Goal: Transaction & Acquisition: Purchase product/service

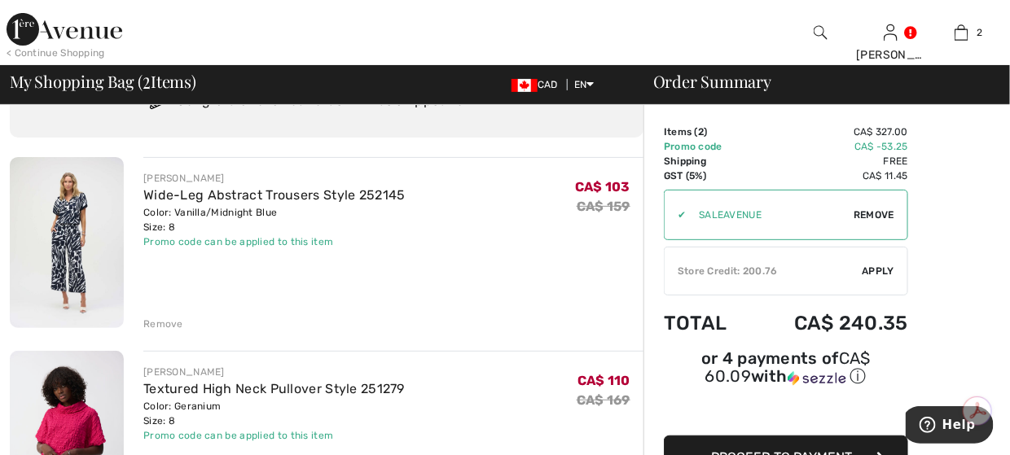
click at [179, 323] on div "Remove" at bounding box center [163, 324] width 40 height 15
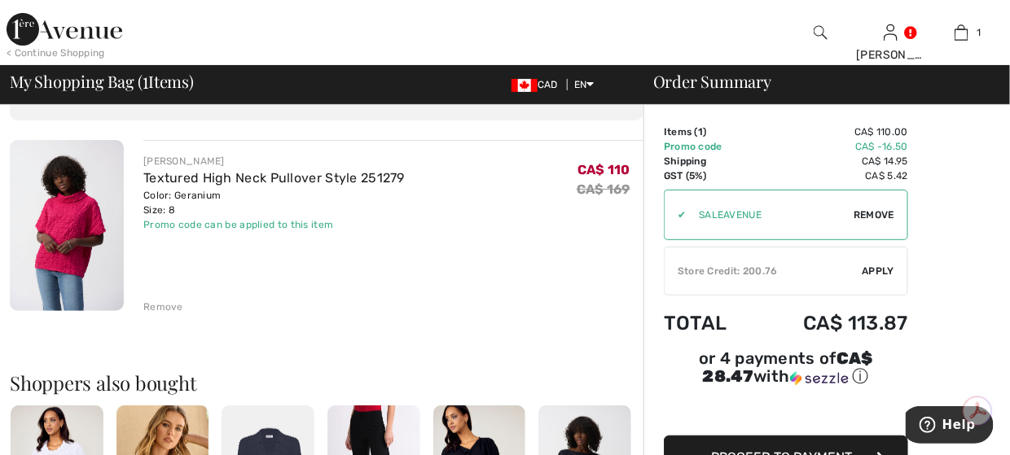
scroll to position [163, 0]
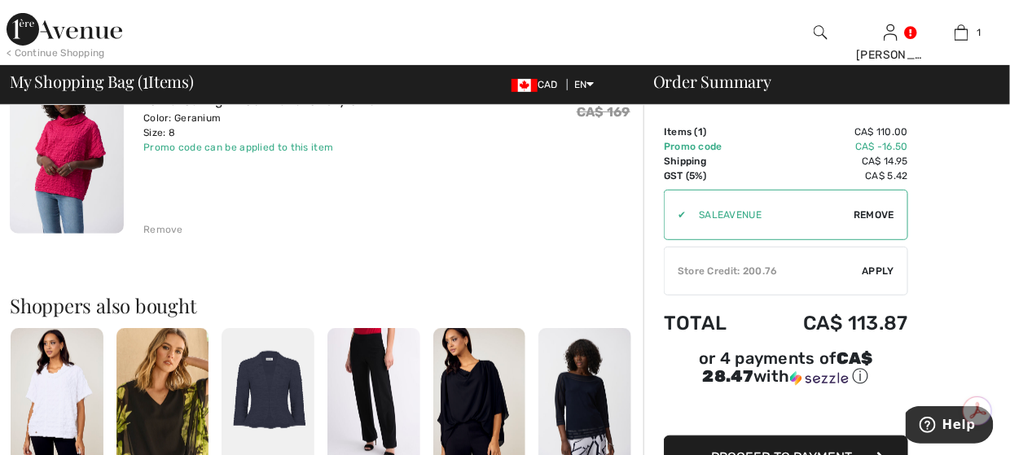
click at [162, 224] on div "Remove" at bounding box center [163, 229] width 40 height 15
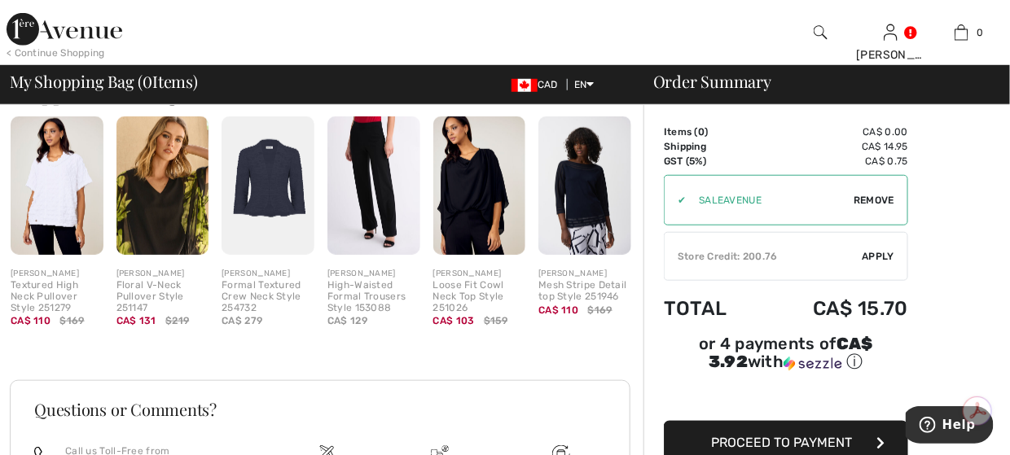
scroll to position [330, 0]
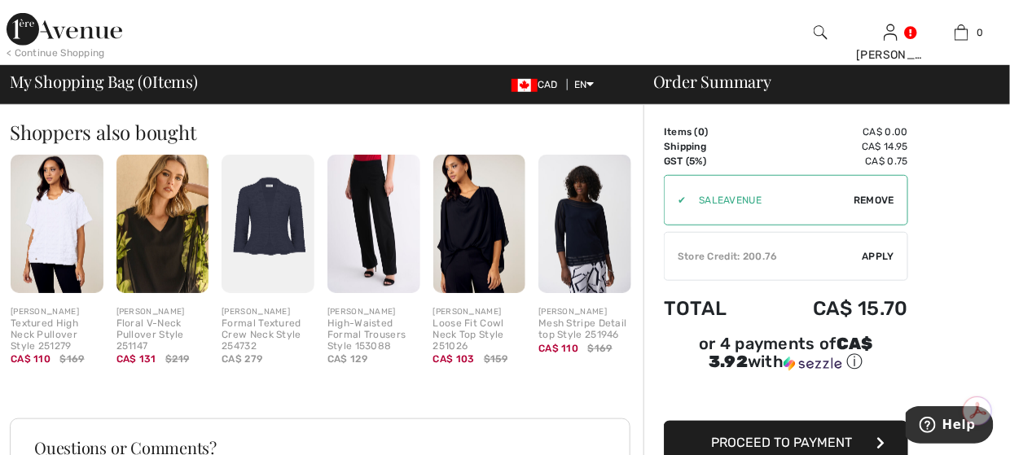
click at [35, 39] on img at bounding box center [65, 29] width 116 height 33
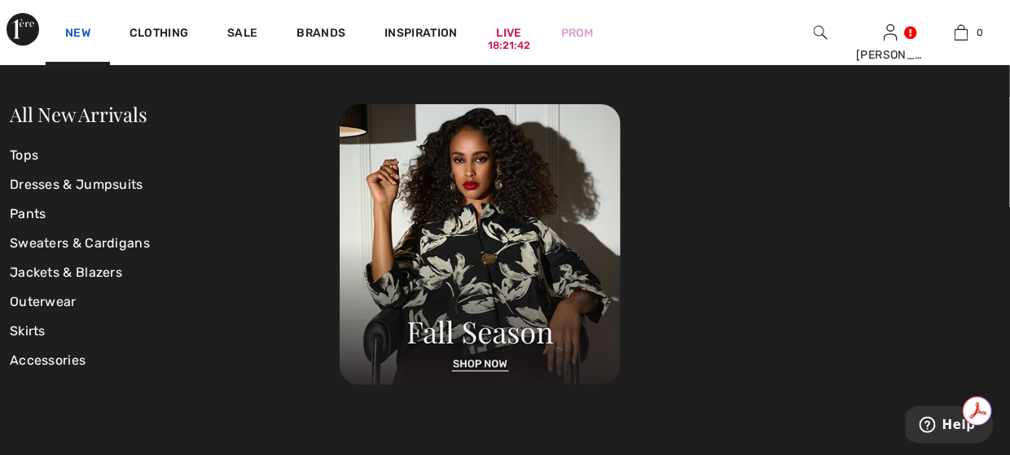
click at [73, 35] on link "New" at bounding box center [77, 34] width 25 height 17
click at [83, 117] on link "All New Arrivals" at bounding box center [78, 114] width 137 height 26
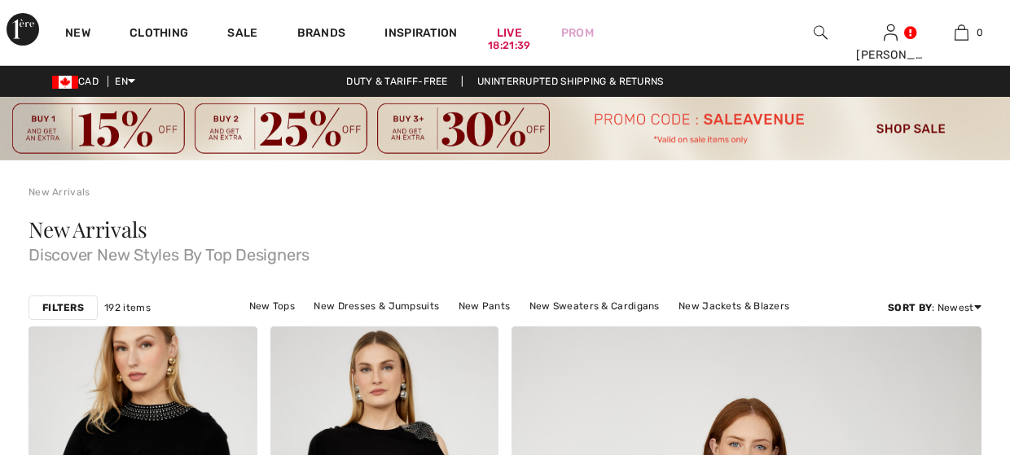
checkbox input "true"
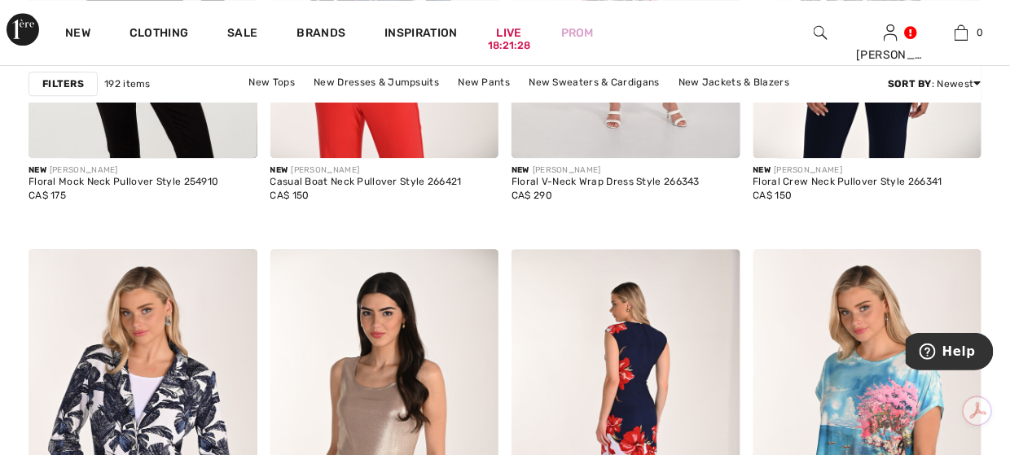
scroll to position [1466, 0]
